Goal: Information Seeking & Learning: Find contact information

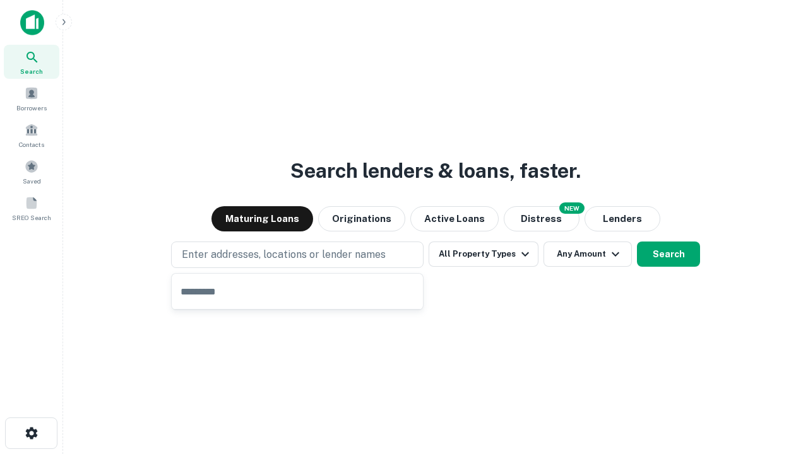
type input "**********"
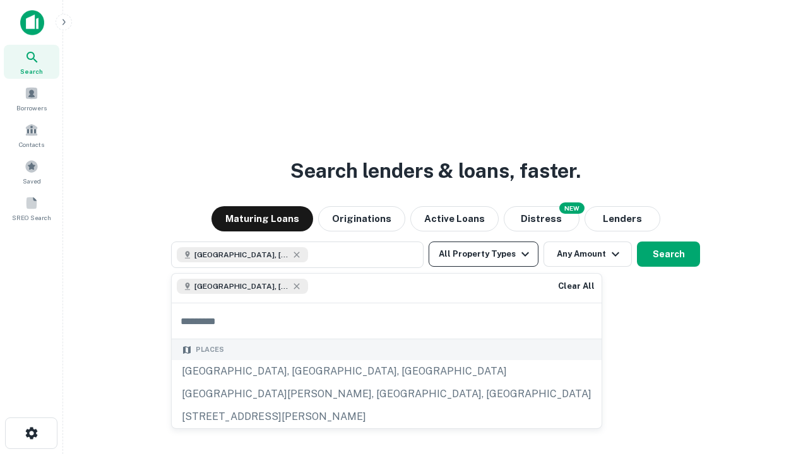
click at [483, 254] on button "All Property Types" at bounding box center [483, 254] width 110 height 25
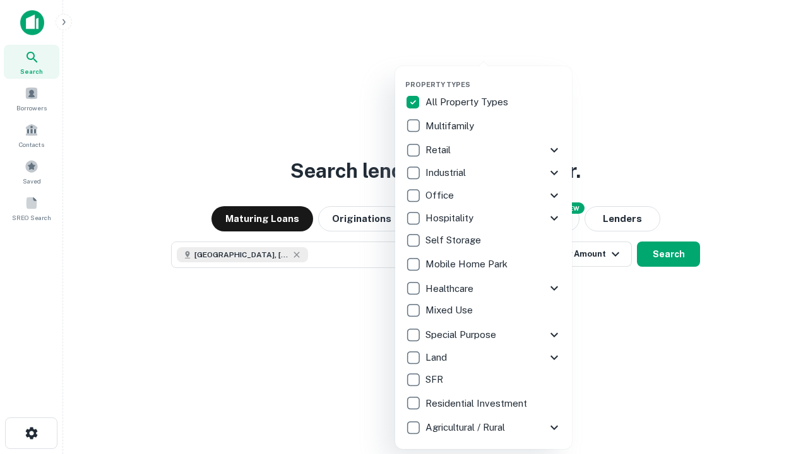
click at [493, 76] on button "button" at bounding box center [493, 76] width 177 height 1
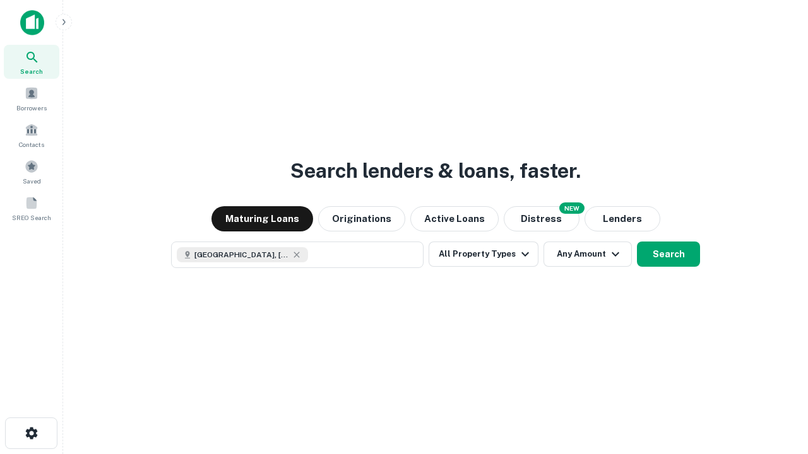
scroll to position [20, 0]
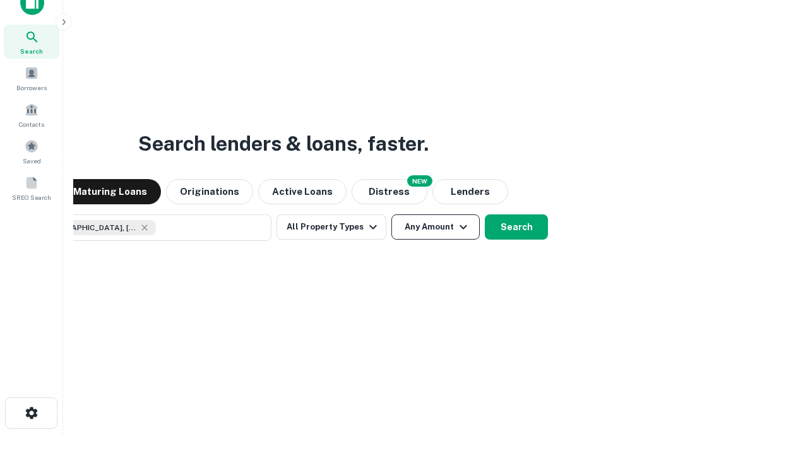
click at [391, 215] on button "Any Amount" at bounding box center [435, 227] width 88 height 25
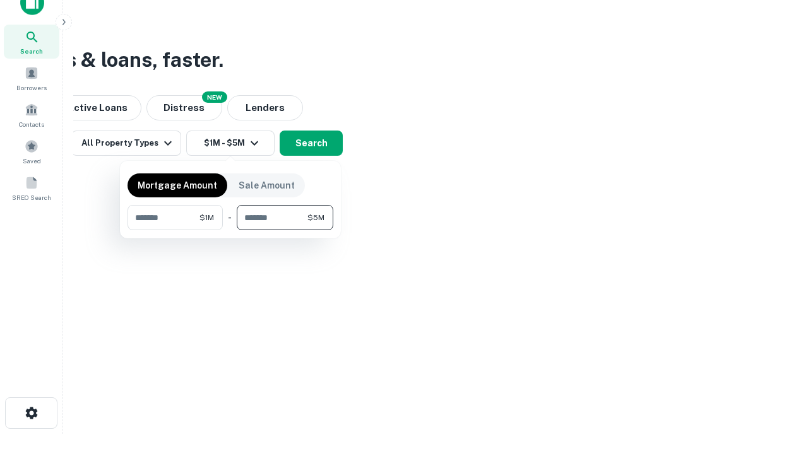
type input "*******"
click at [230, 230] on button "button" at bounding box center [230, 230] width 206 height 1
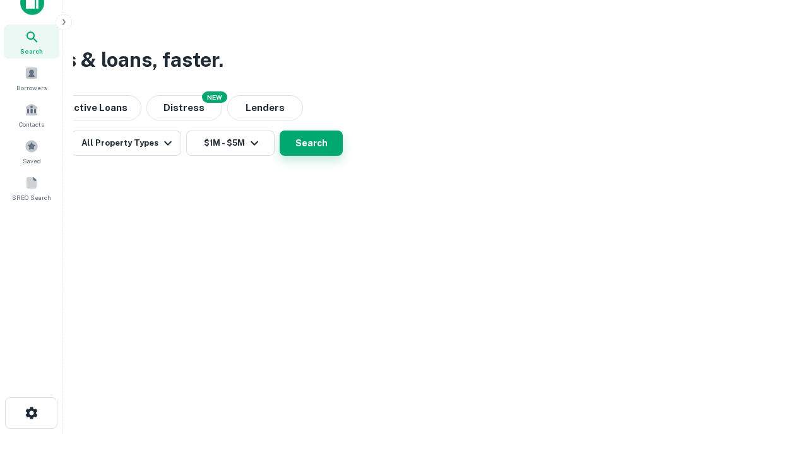
click at [343, 156] on button "Search" at bounding box center [311, 143] width 63 height 25
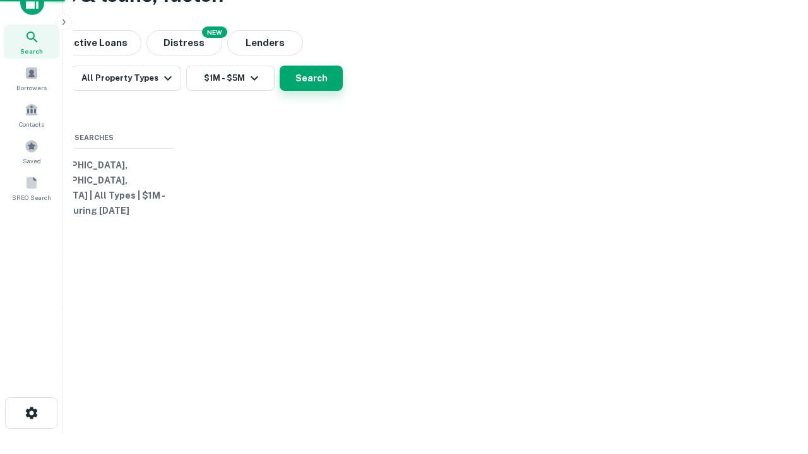
scroll to position [0, 233]
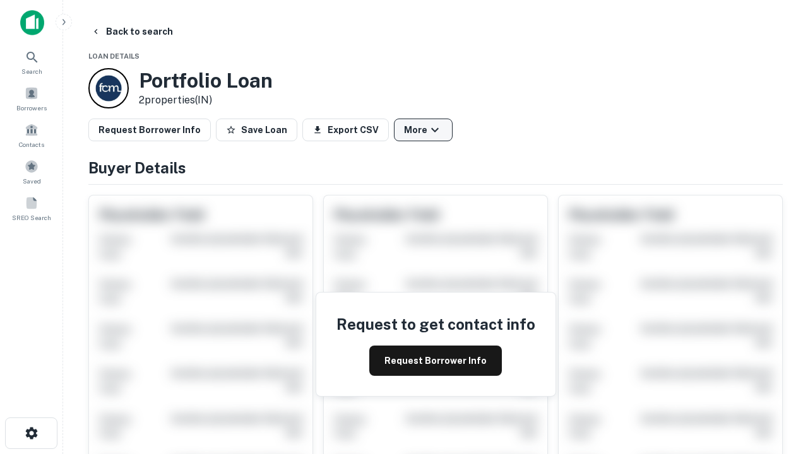
click at [423, 130] on button "More" at bounding box center [423, 130] width 59 height 23
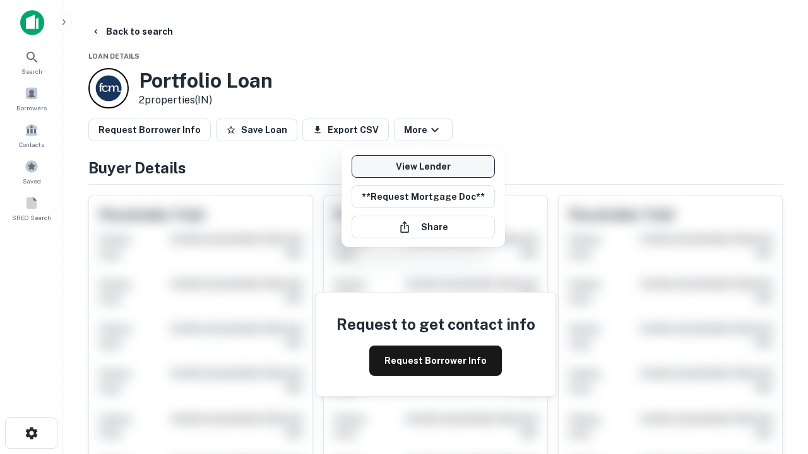
click at [423, 167] on link "View Lender" at bounding box center [422, 166] width 143 height 23
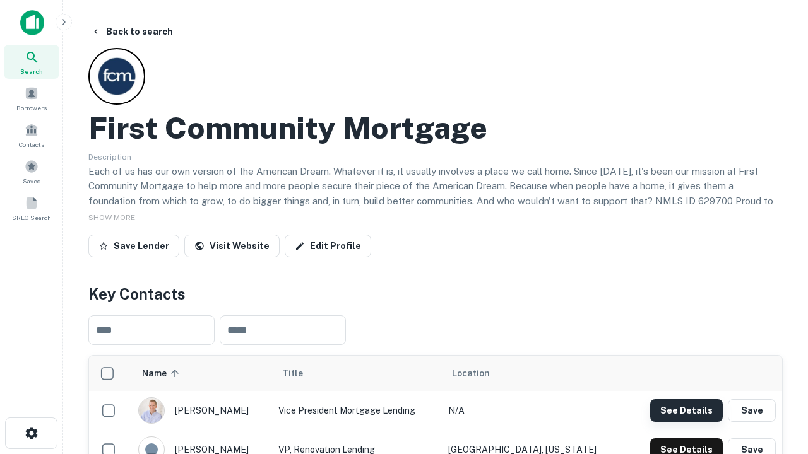
click at [686, 410] on button "See Details" at bounding box center [686, 410] width 73 height 23
click at [31, 433] on icon "button" at bounding box center [31, 433] width 15 height 15
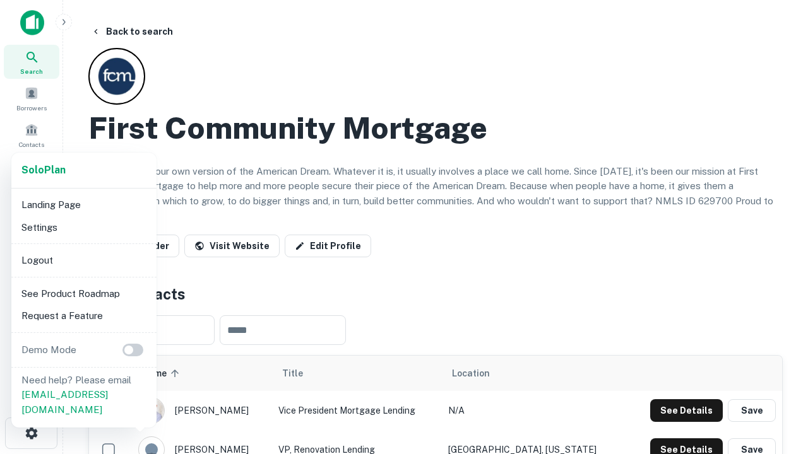
click at [83, 260] on li "Logout" at bounding box center [83, 260] width 135 height 23
